Goal: Information Seeking & Learning: Understand process/instructions

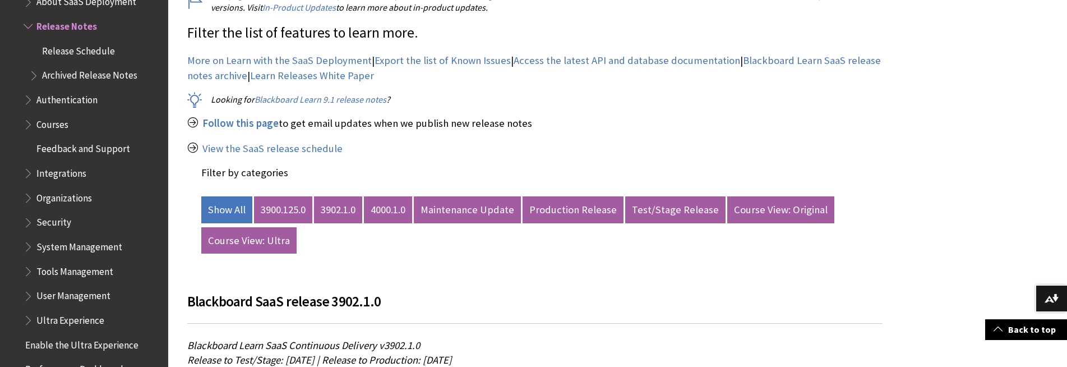
scroll to position [561, 0]
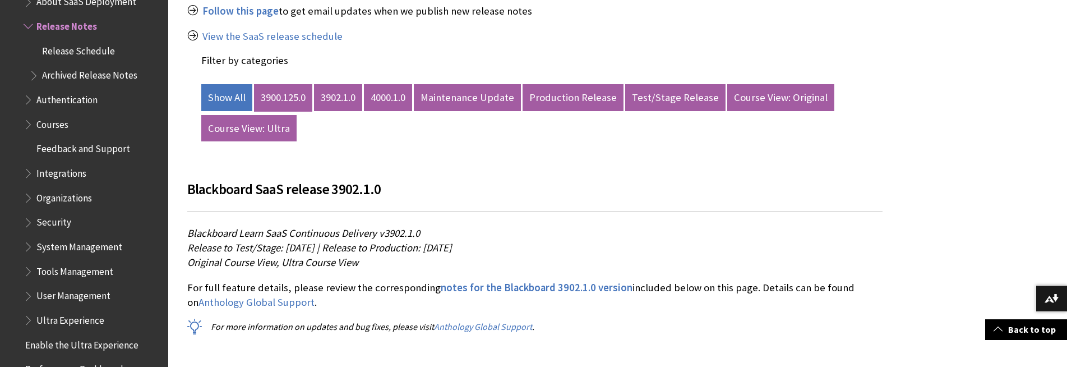
click at [285, 96] on link "3900.125.0" at bounding box center [283, 97] width 58 height 27
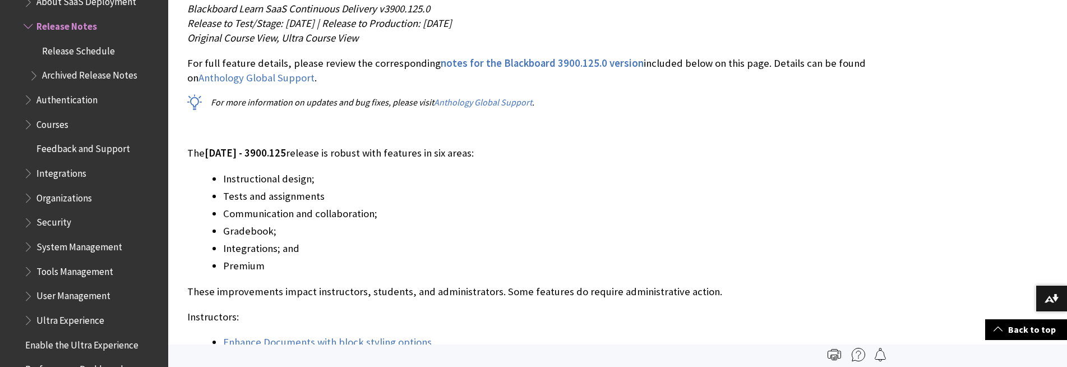
scroll to position [448, 0]
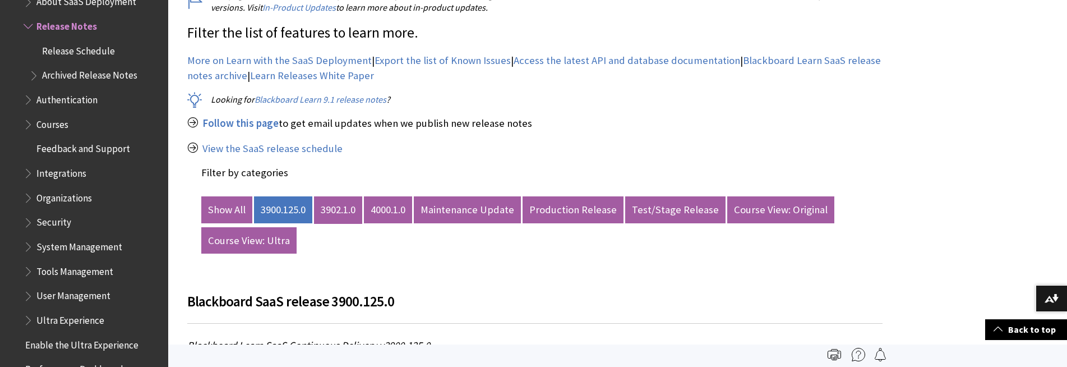
click at [341, 216] on link "3902.1.0" at bounding box center [338, 209] width 48 height 27
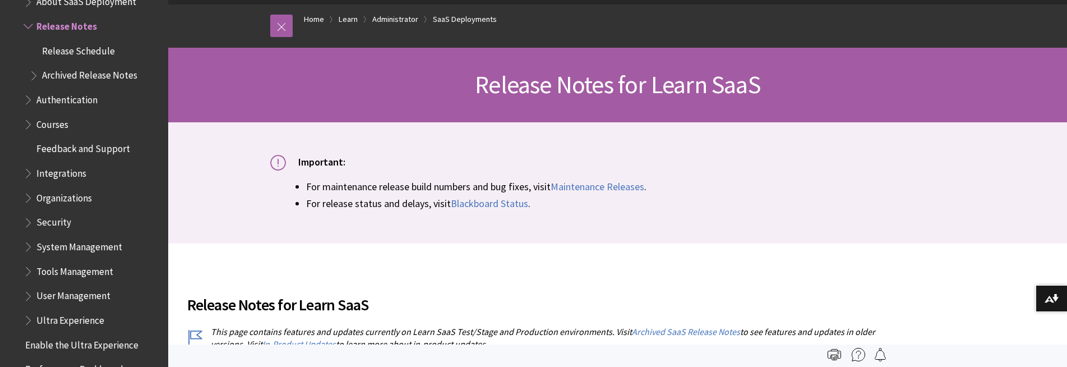
scroll to position [0, 0]
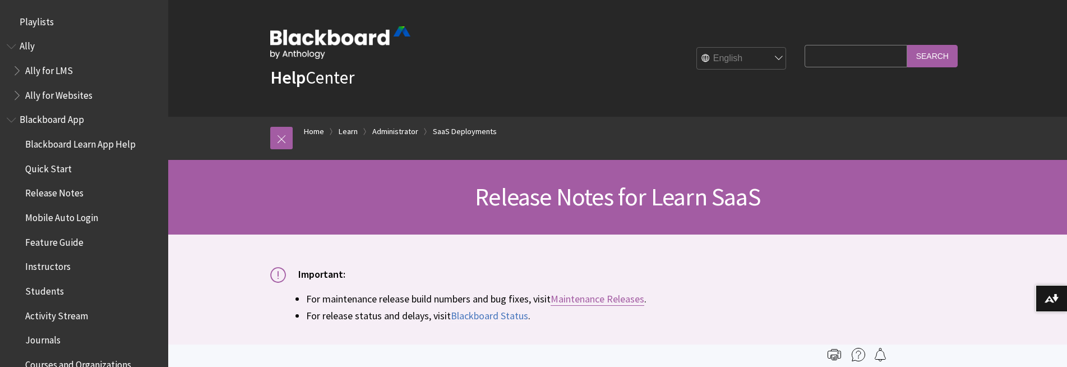
scroll to position [1227, 0]
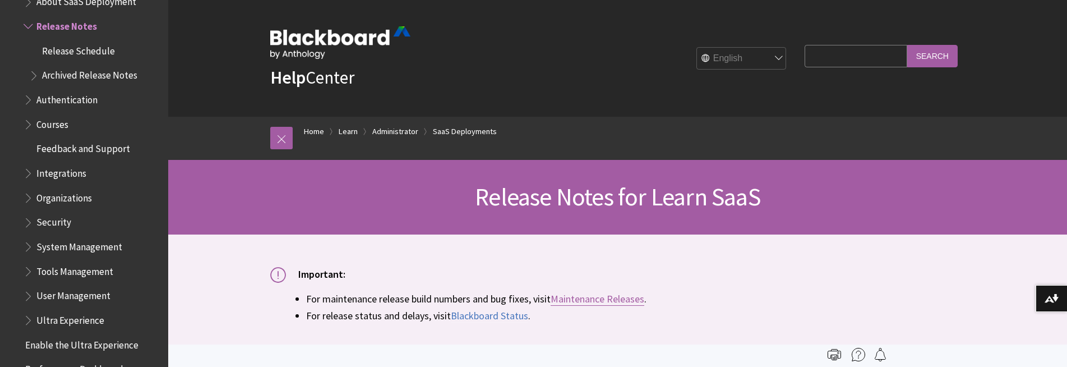
click at [586, 297] on link "Maintenance Releases" at bounding box center [598, 298] width 94 height 13
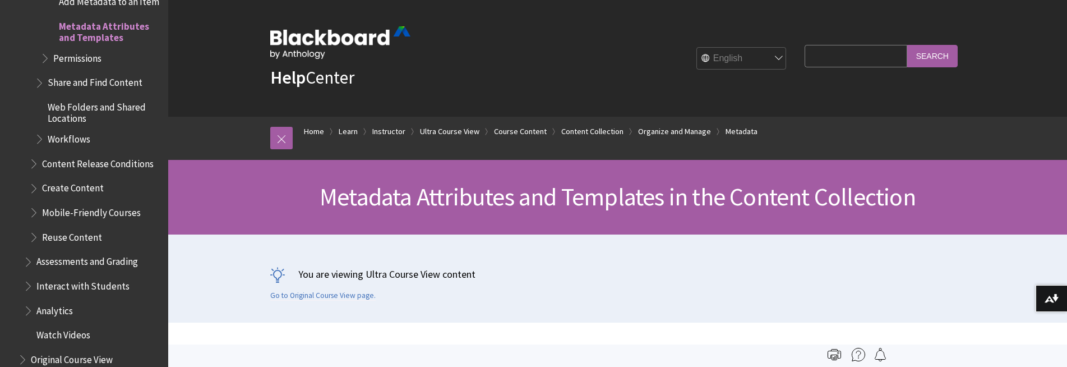
scroll to position [1894, 0]
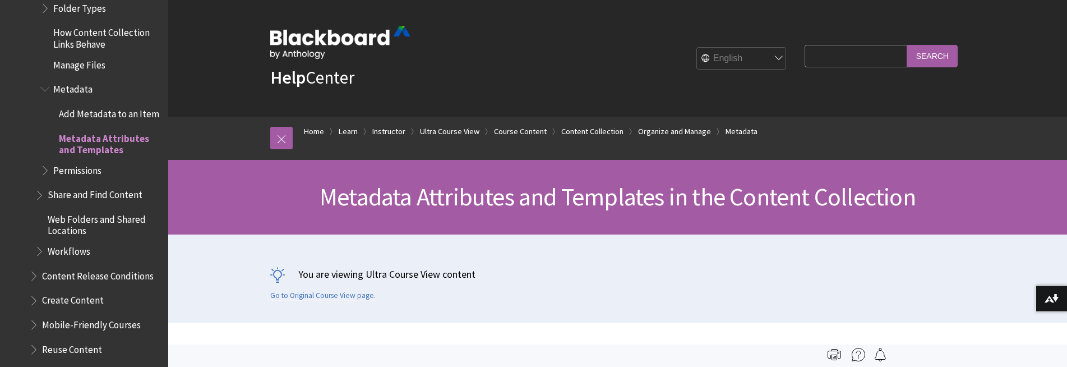
click at [78, 84] on span "Metadata" at bounding box center [72, 87] width 39 height 15
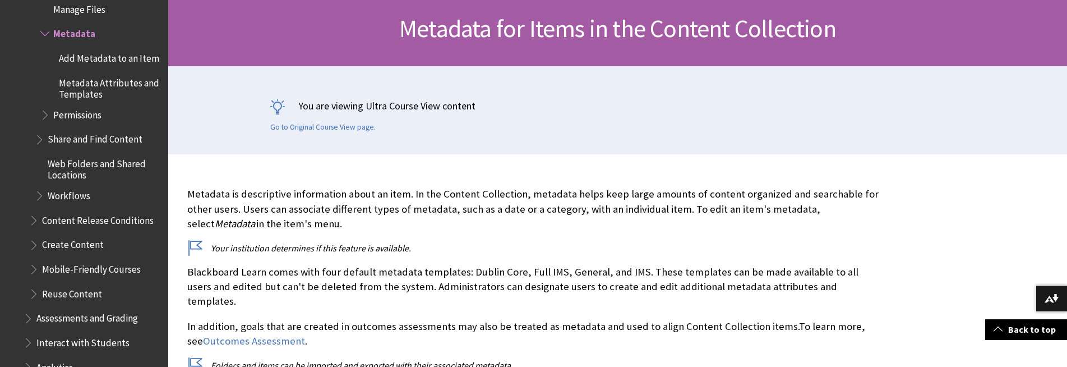
scroll to position [224, 0]
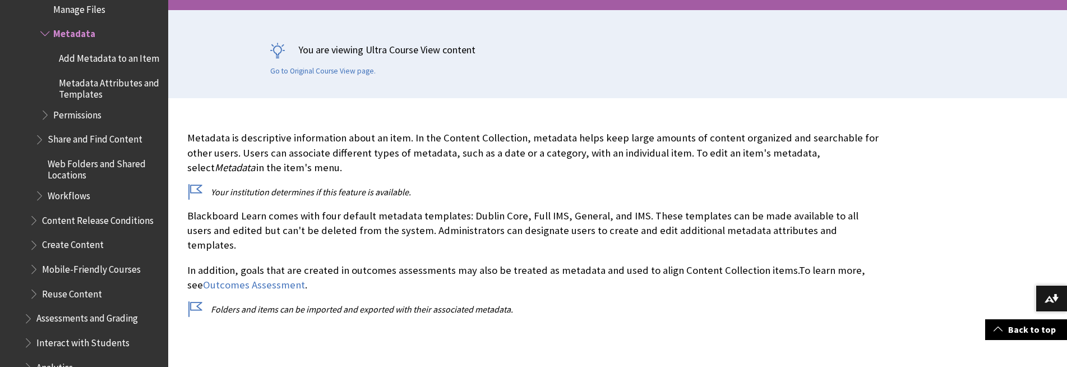
click at [89, 49] on span "Add Metadata to an Item" at bounding box center [109, 56] width 100 height 15
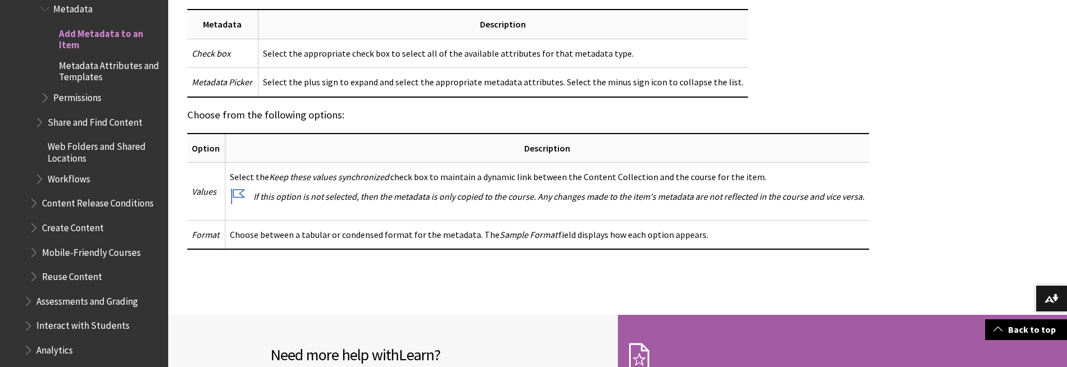
scroll to position [3868, 0]
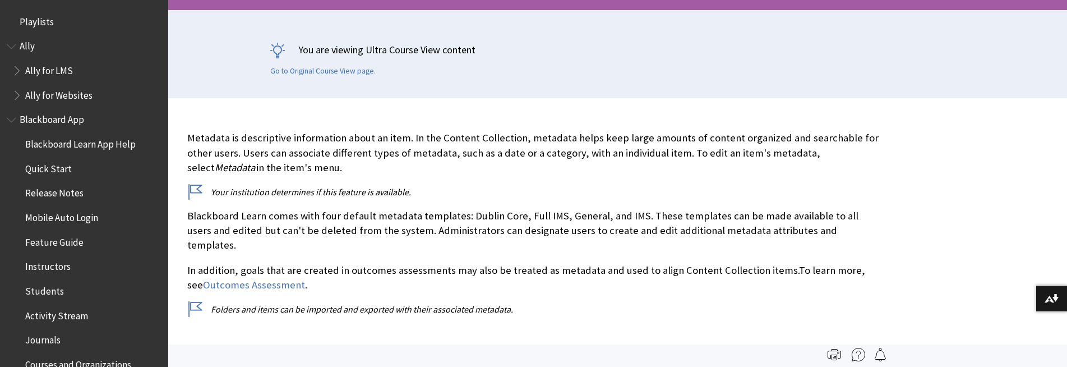
scroll to position [1950, 0]
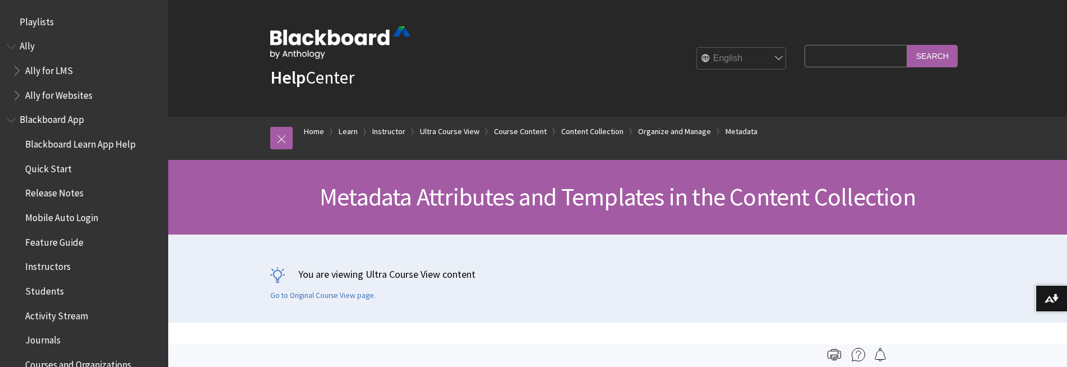
scroll to position [2006, 0]
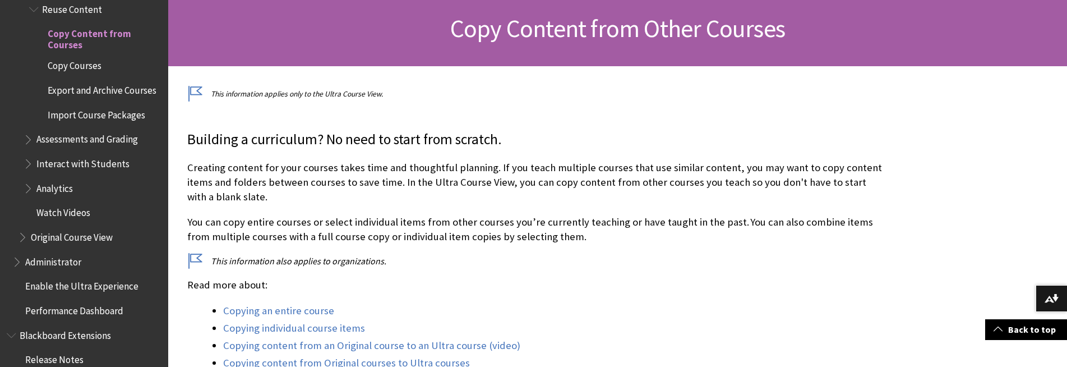
scroll to position [280, 0]
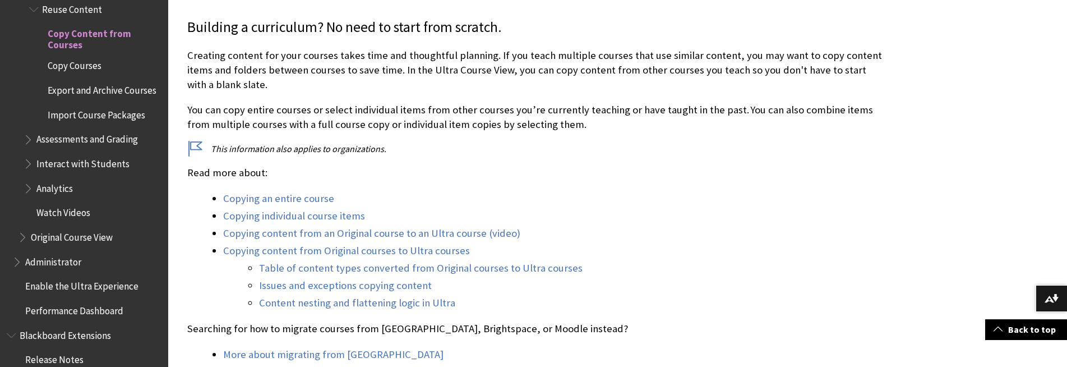
drag, startPoint x: 283, startPoint y: 216, endPoint x: 310, endPoint y: 210, distance: 28.2
click at [283, 216] on link "Copying individual course items" at bounding box center [294, 215] width 142 height 13
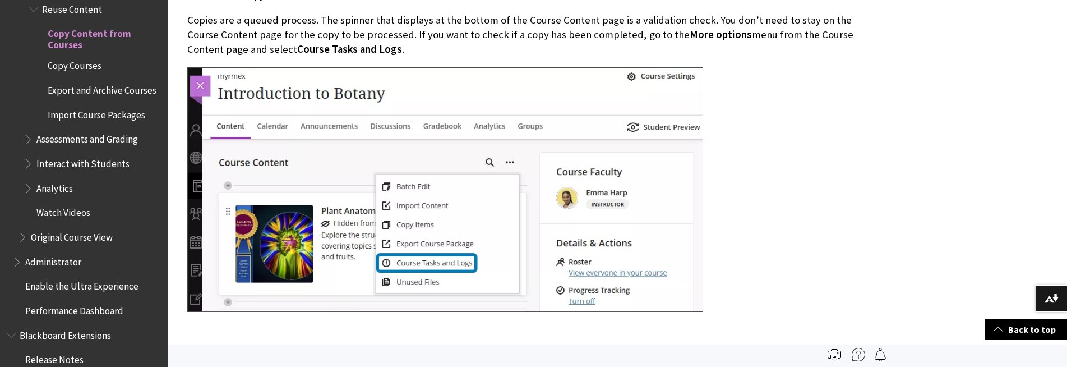
scroll to position [1289, 0]
